Goal: Transaction & Acquisition: Purchase product/service

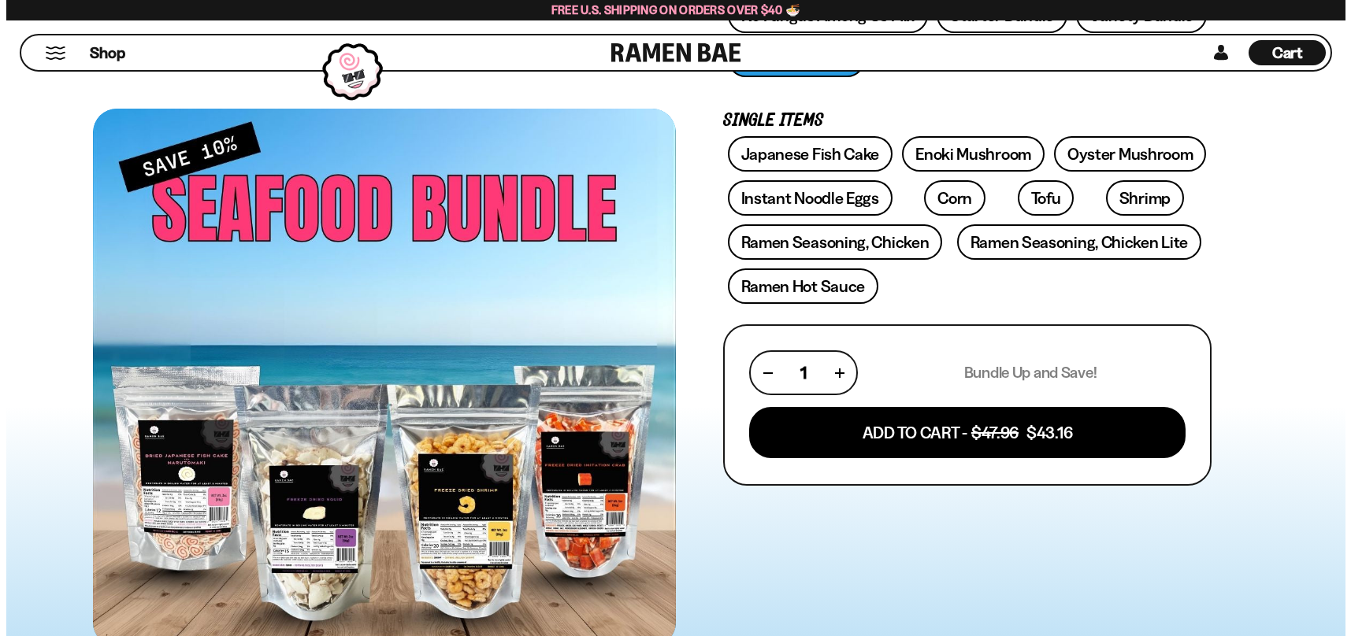
scroll to position [394, 0]
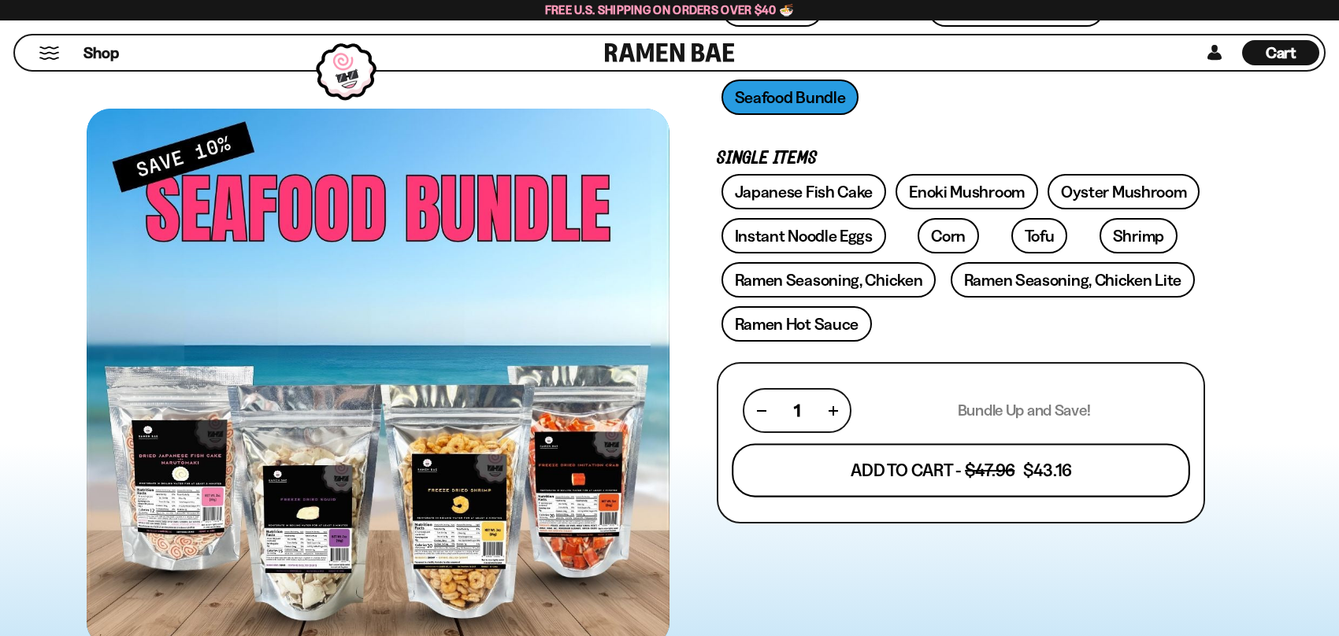
click at [920, 476] on button "Add To Cart - $47.96 $43.16" at bounding box center [961, 470] width 458 height 54
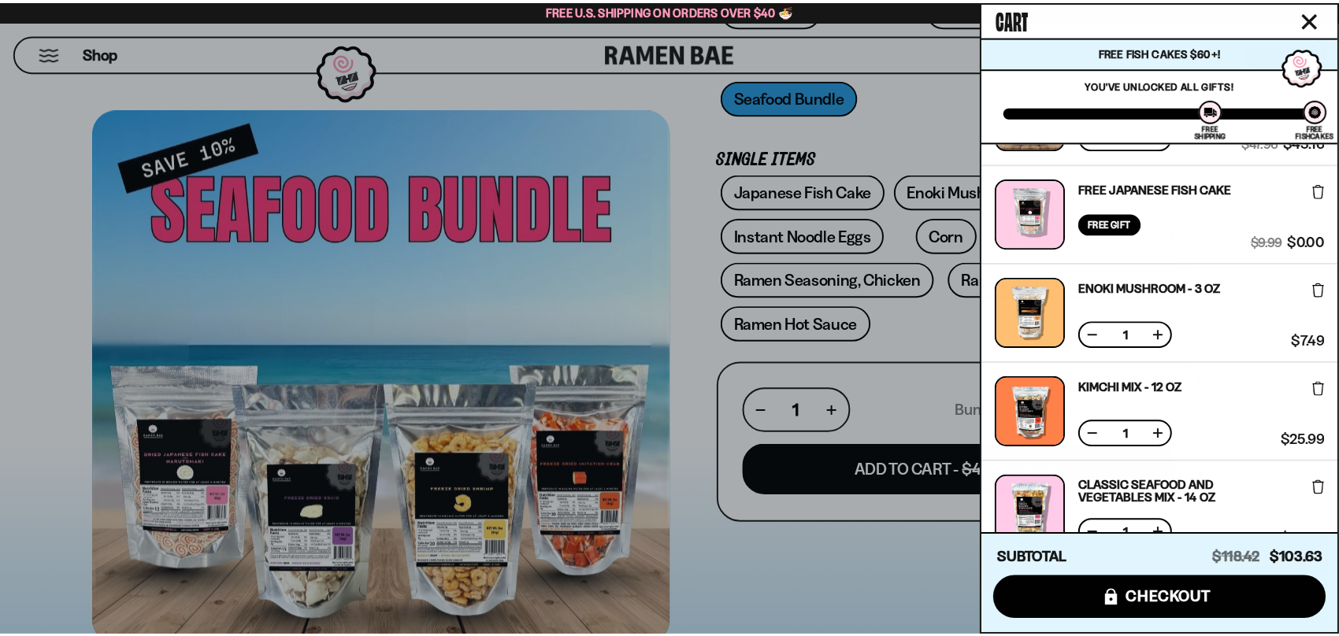
scroll to position [0, 0]
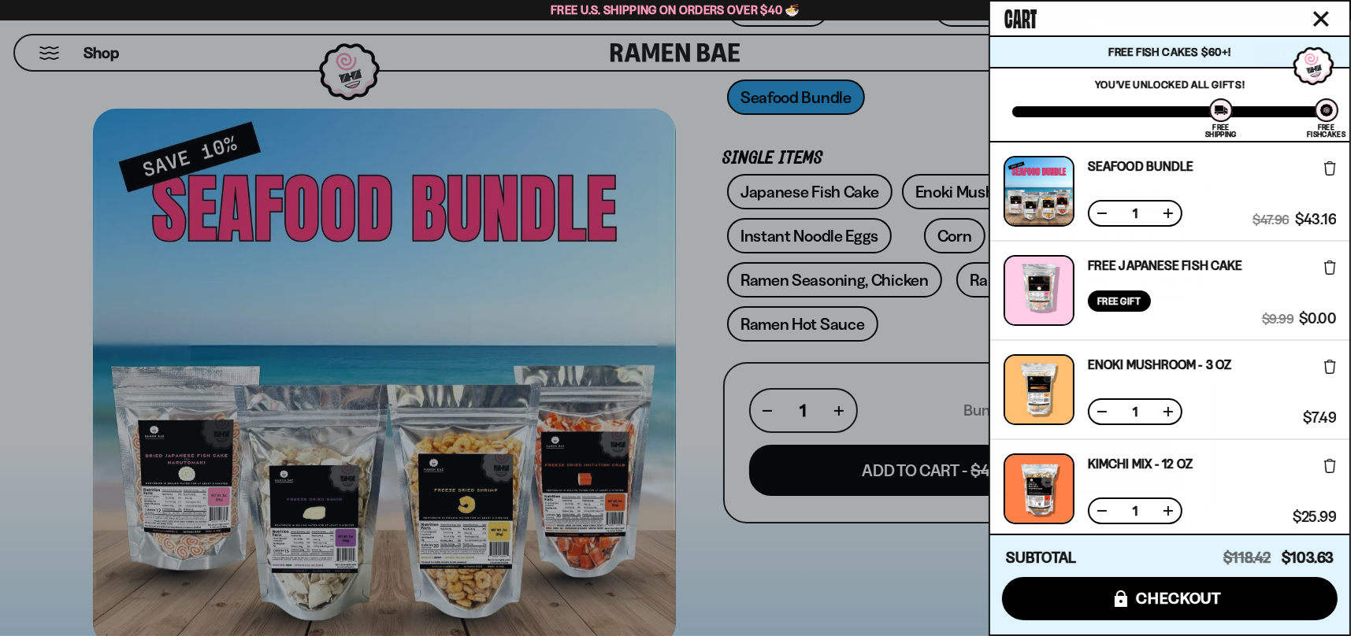
click at [815, 577] on div at bounding box center [675, 318] width 1351 height 636
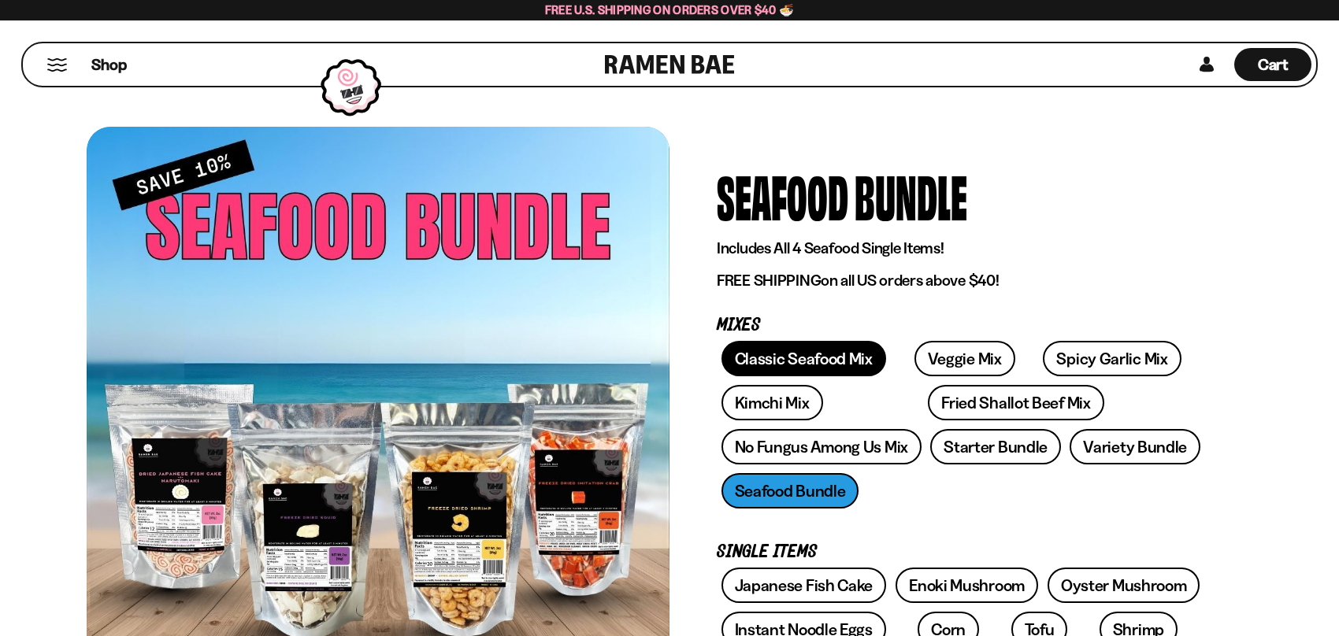
click at [823, 362] on link "Classic Seafood Mix" at bounding box center [804, 358] width 165 height 35
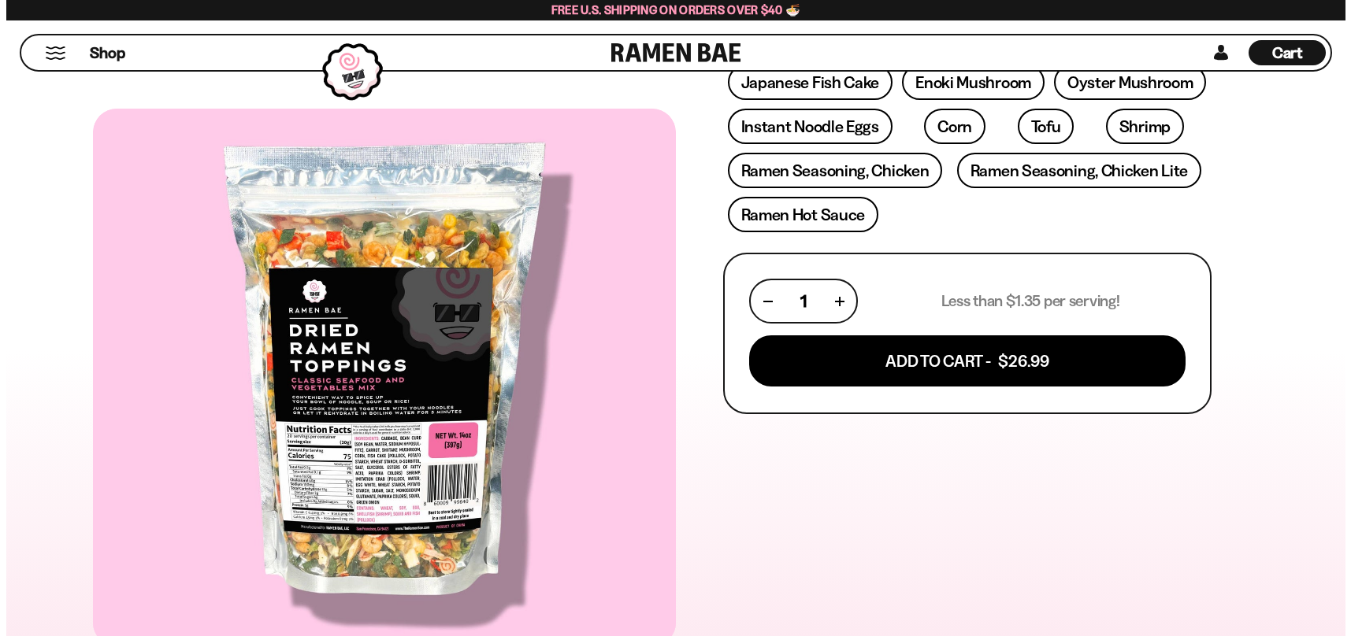
scroll to position [551, 0]
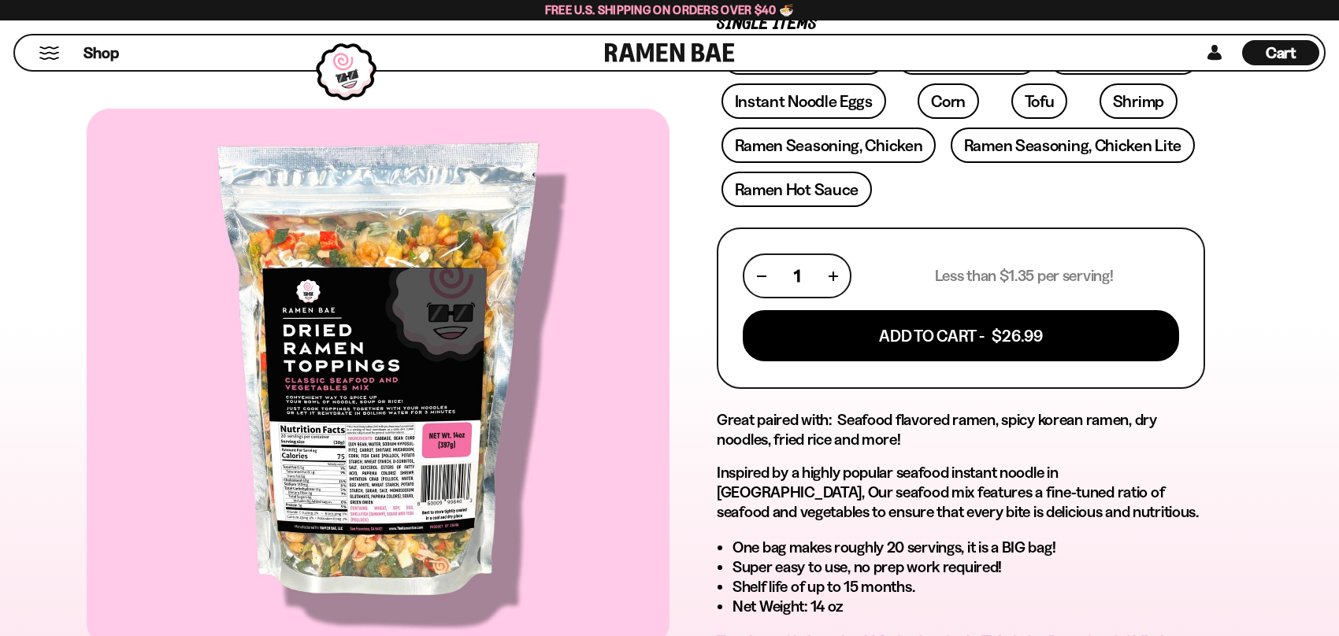
click at [1250, 46] on div "Cart D0381C2F-513E-4F90-8A41-6F0A75DCBAAA" at bounding box center [1280, 52] width 77 height 25
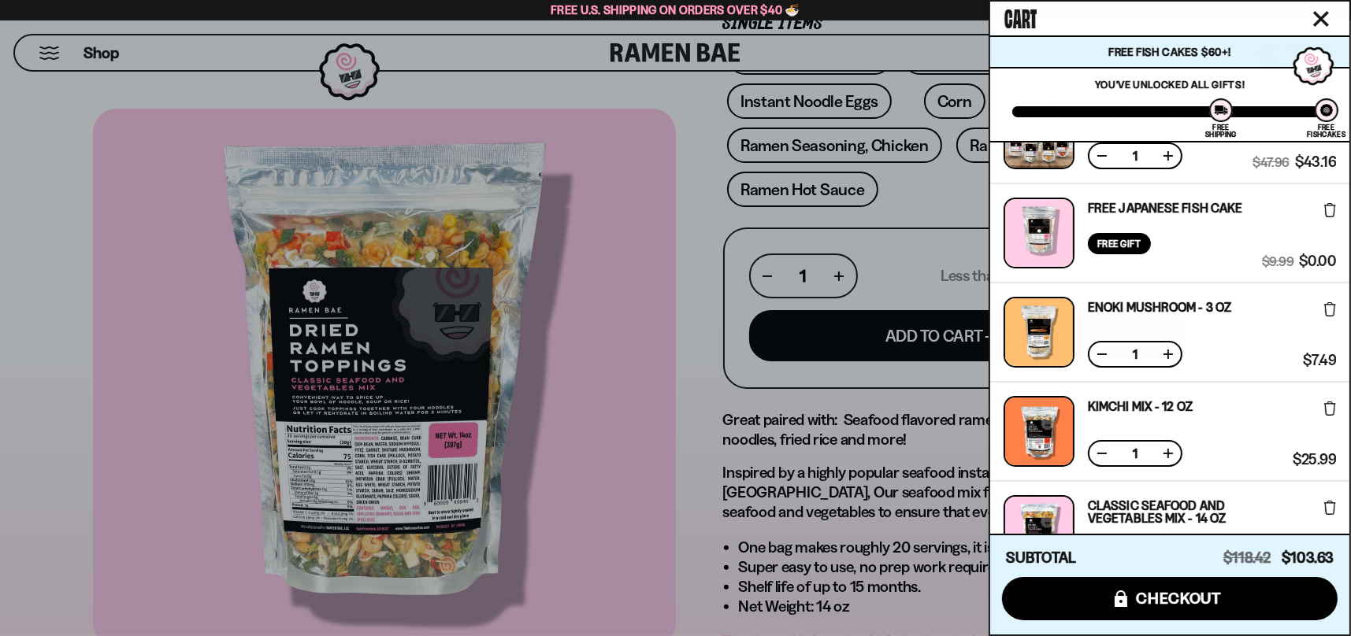
scroll to position [0, 0]
